Goal: Answer question/provide support

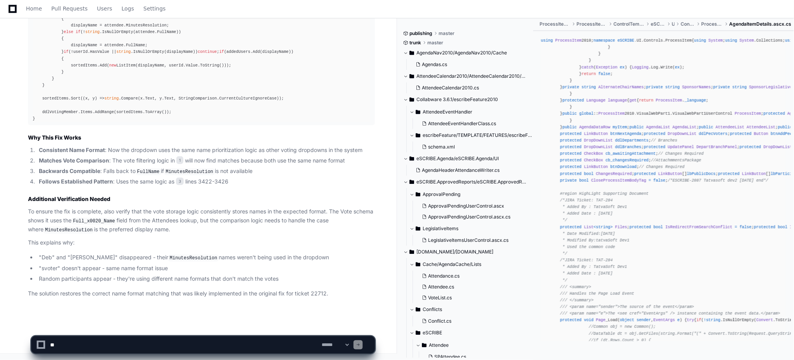
click at [125, 338] on textarea at bounding box center [185, 344] width 272 height 17
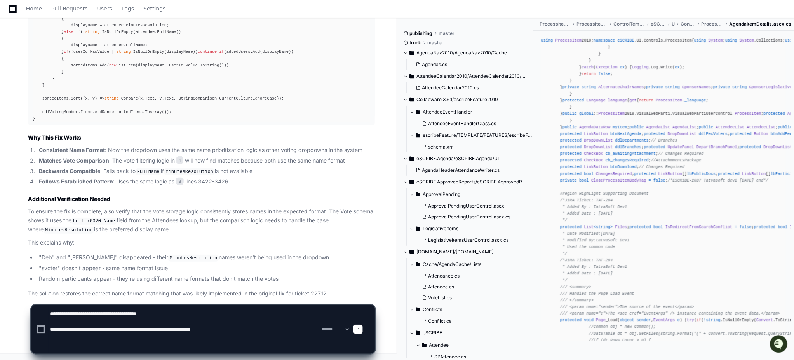
paste textarea "**********"
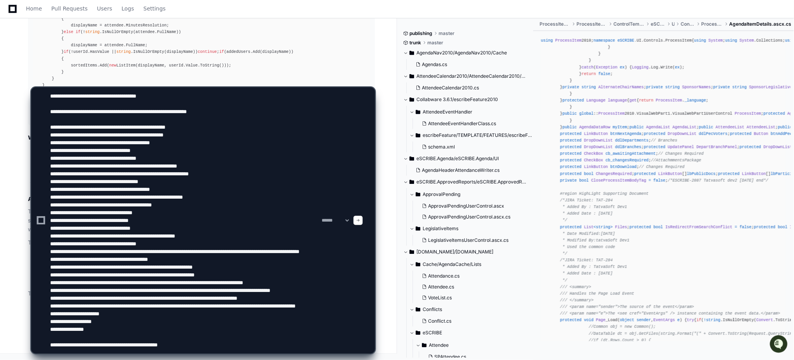
type textarea "**********"
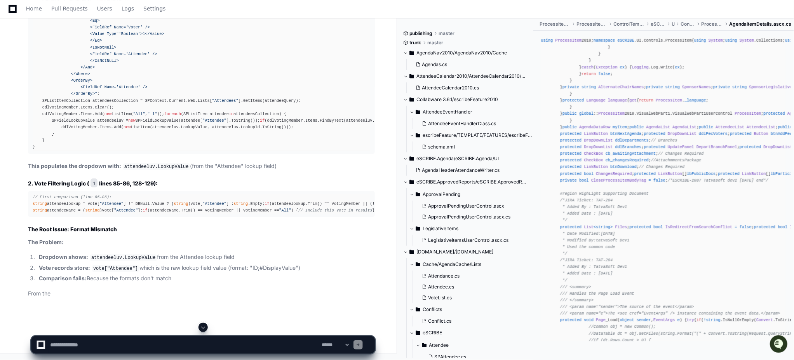
scroll to position [3297, 0]
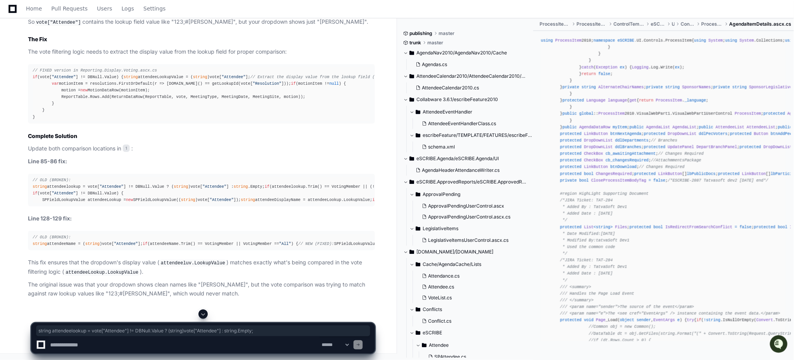
drag, startPoint x: 32, startPoint y: 179, endPoint x: 254, endPoint y: 177, distance: 221.5
copy div "string attendeelookup = vote[ "Attendee" ] != DBNull.Value ? ( string )vote[ "A…"
drag, startPoint x: 31, startPoint y: 218, endPoint x: 138, endPoint y: 218, distance: 106.1
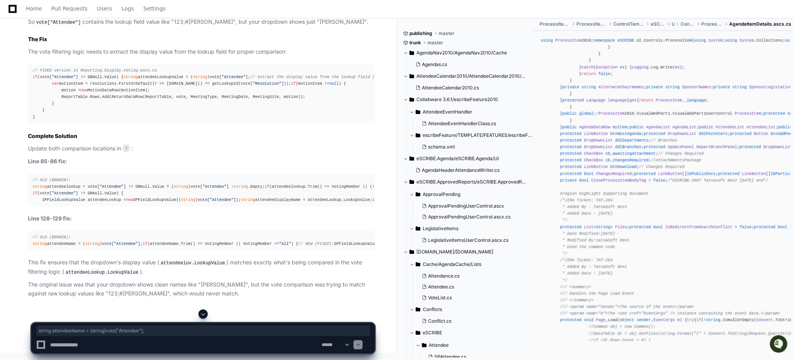
copy div "string attendeeName = ( string )vote[ "Attendee" ];"
drag, startPoint x: 214, startPoint y: 201, endPoint x: 42, endPoint y: 199, distance: 172.9
click at [42, 120] on div "// FIXED version in Reporting.Display.Voting.ascx.cs if (vote[ "Attendee" ] != …" at bounding box center [202, 93] width 338 height 53
copy div "if (attendeeDisplayName.Trim() == VotingMember || VotingMember == "All" ) {"
